Goal: Navigation & Orientation: Find specific page/section

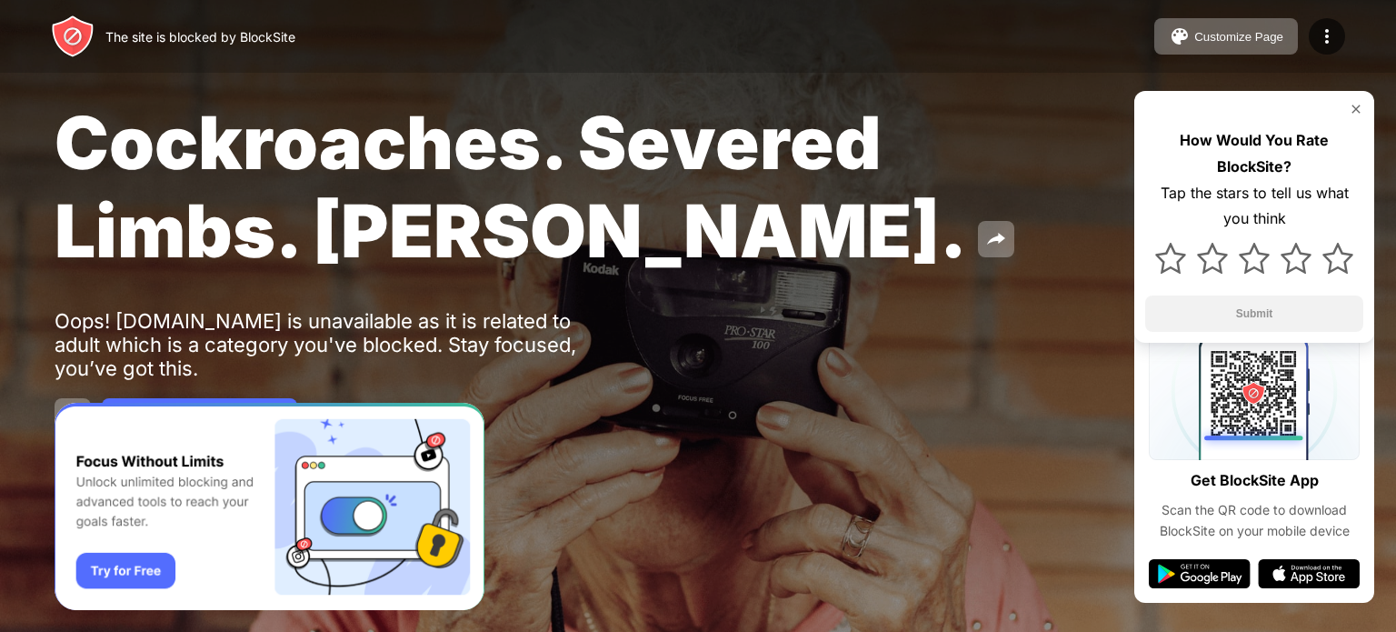
click at [587, 213] on span "Cockroaches. Severed Limbs. [PERSON_NAME]." at bounding box center [511, 186] width 913 height 176
